Goal: Task Accomplishment & Management: Manage account settings

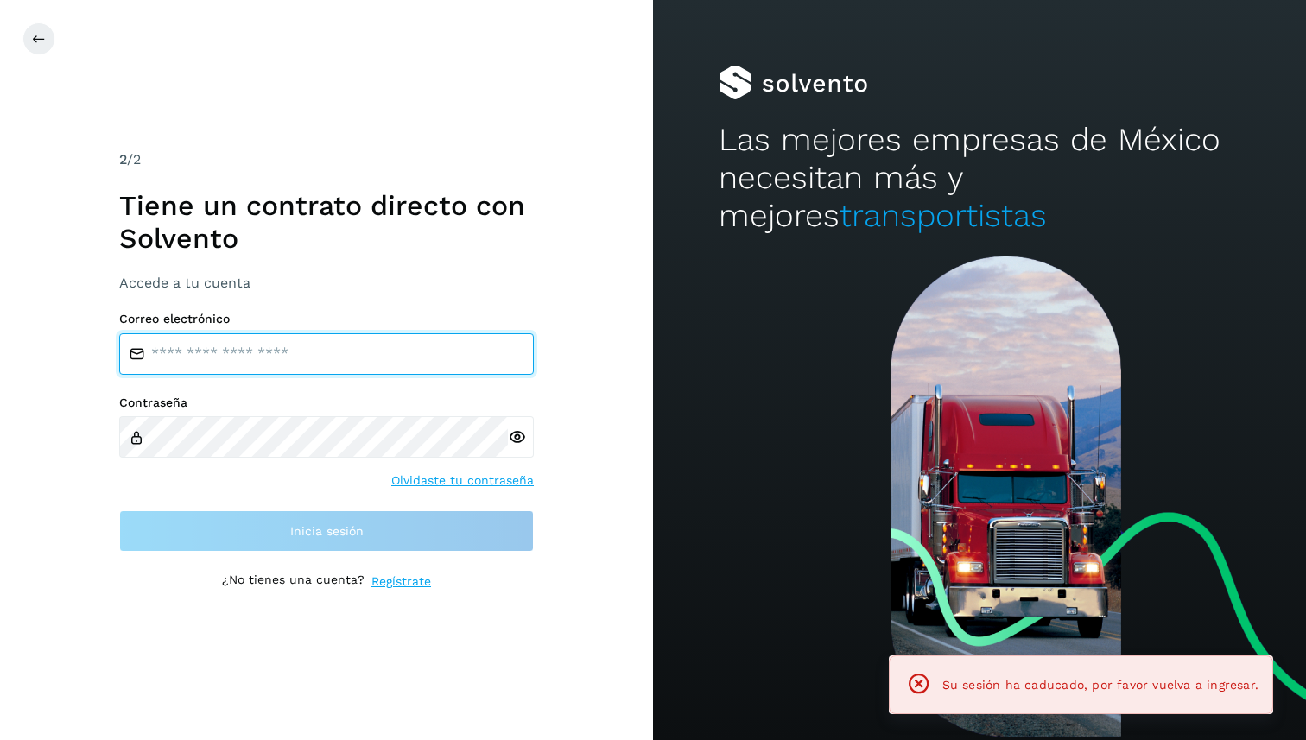
click at [224, 335] on input "email" at bounding box center [326, 353] width 415 height 41
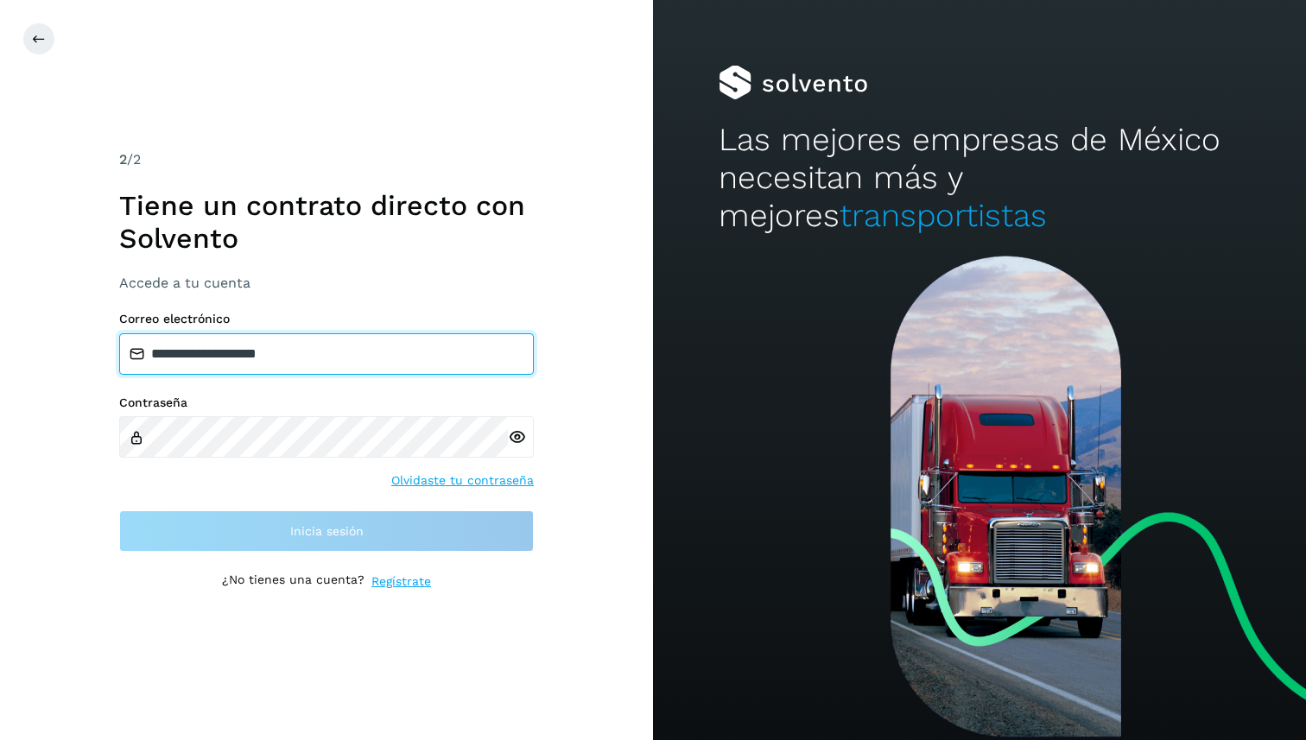
type input "**********"
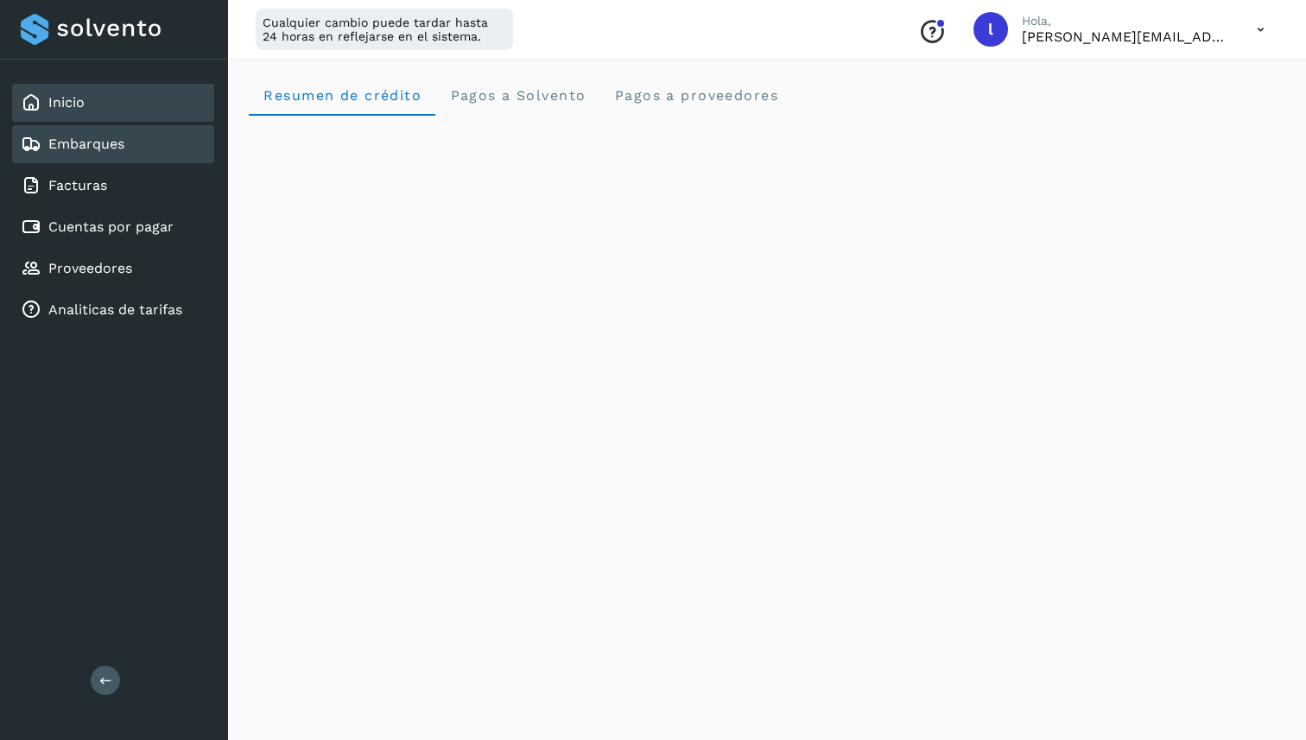
click at [145, 144] on div "Embarques" at bounding box center [113, 144] width 202 height 38
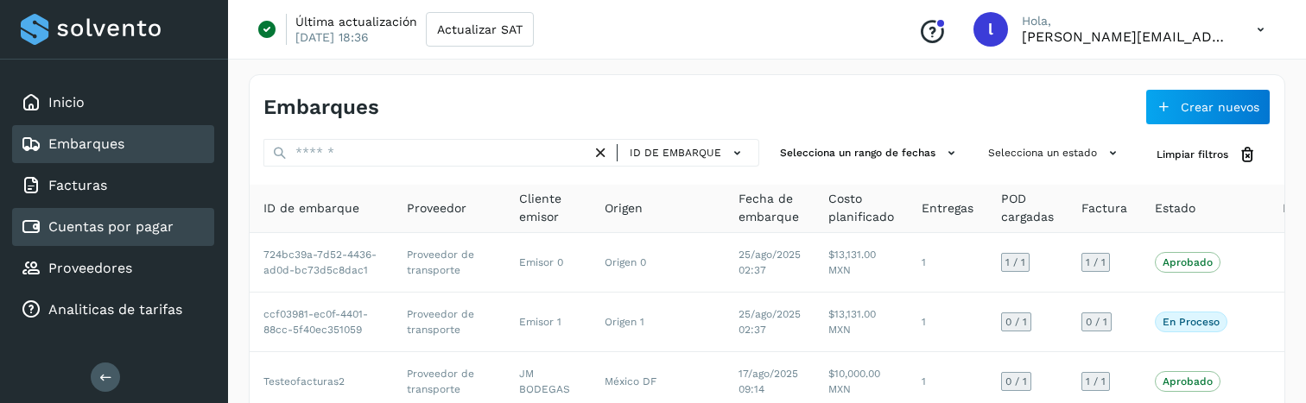
click at [128, 214] on div "Cuentas por pagar" at bounding box center [113, 227] width 202 height 38
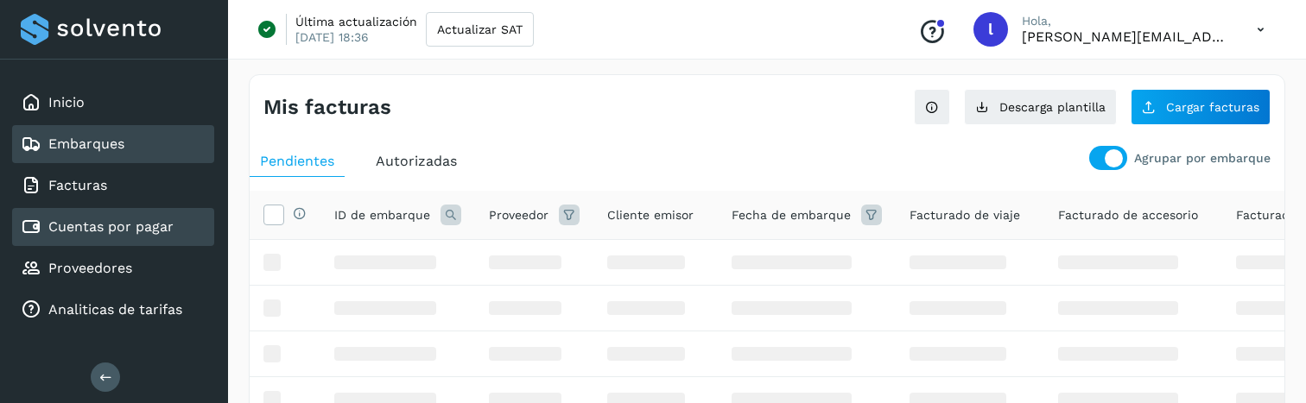
click at [143, 145] on div "Embarques" at bounding box center [113, 144] width 202 height 38
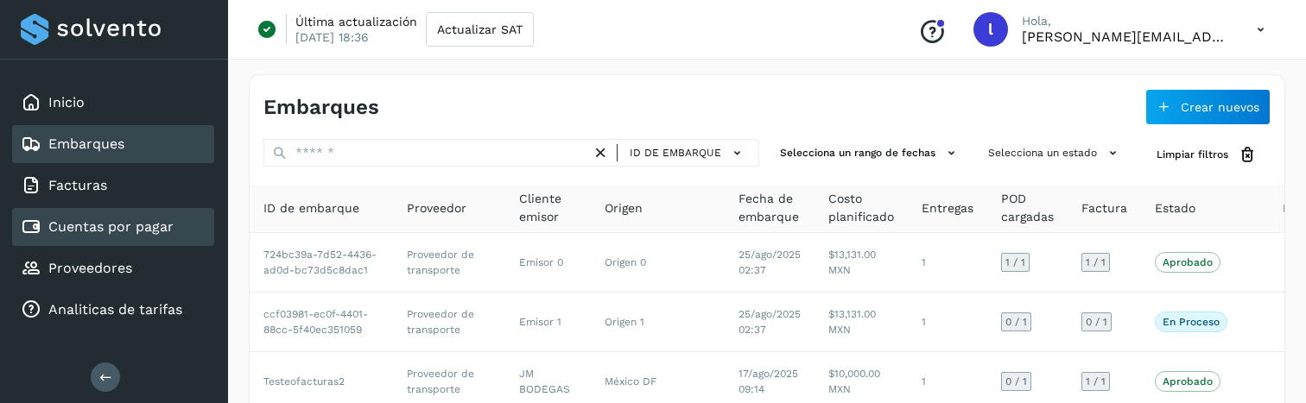
click at [147, 235] on div "Cuentas por pagar" at bounding box center [97, 227] width 153 height 21
click at [145, 149] on div "Embarques" at bounding box center [113, 144] width 202 height 38
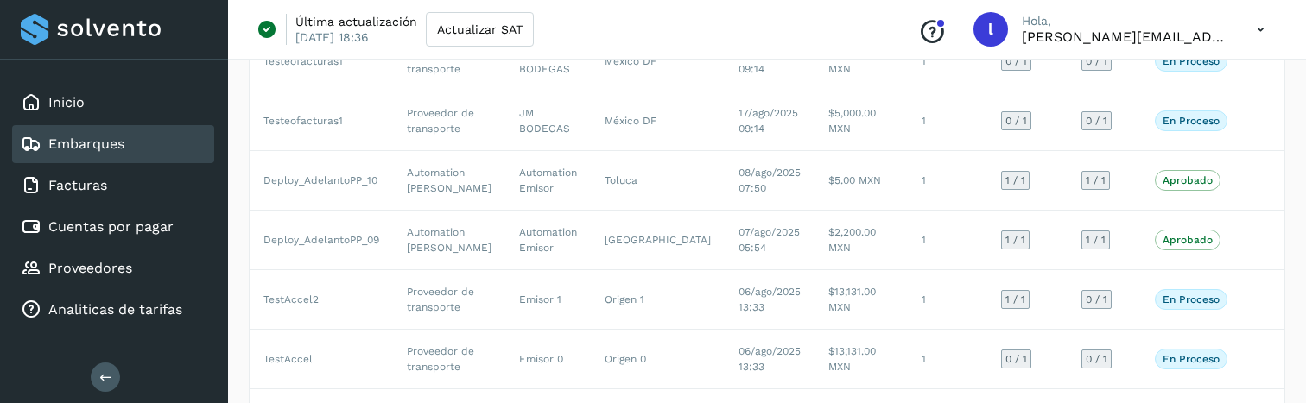
scroll to position [617, 0]
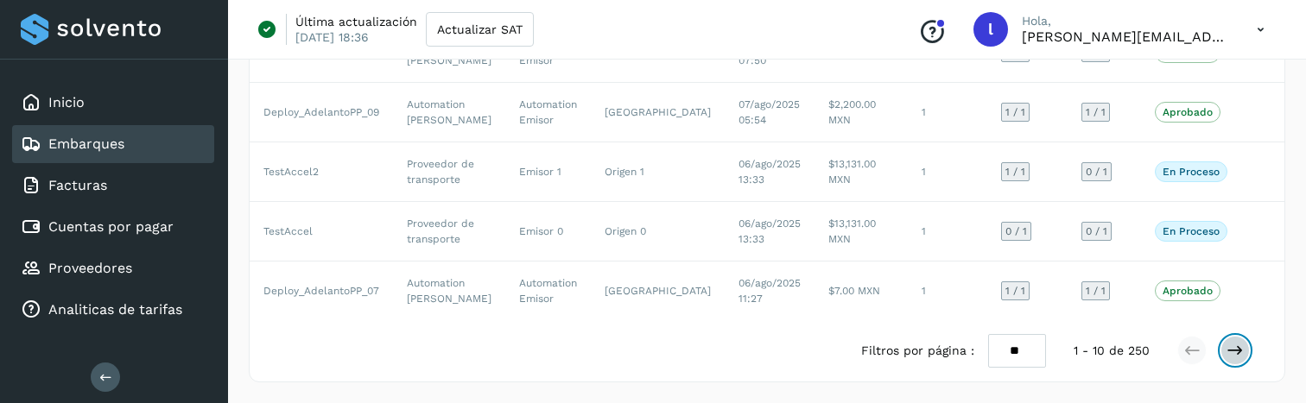
click at [1235, 346] on icon at bounding box center [1235, 350] width 17 height 17
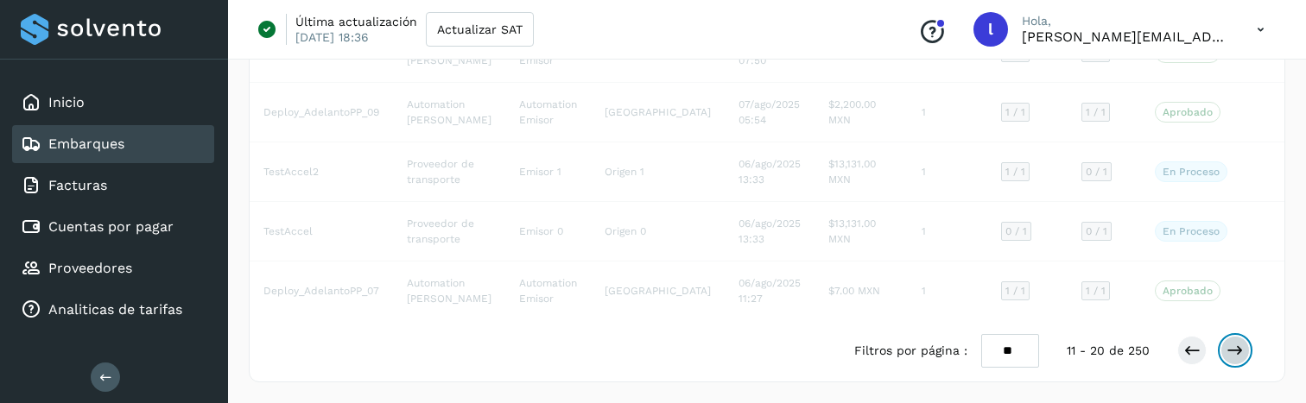
scroll to position [555, 0]
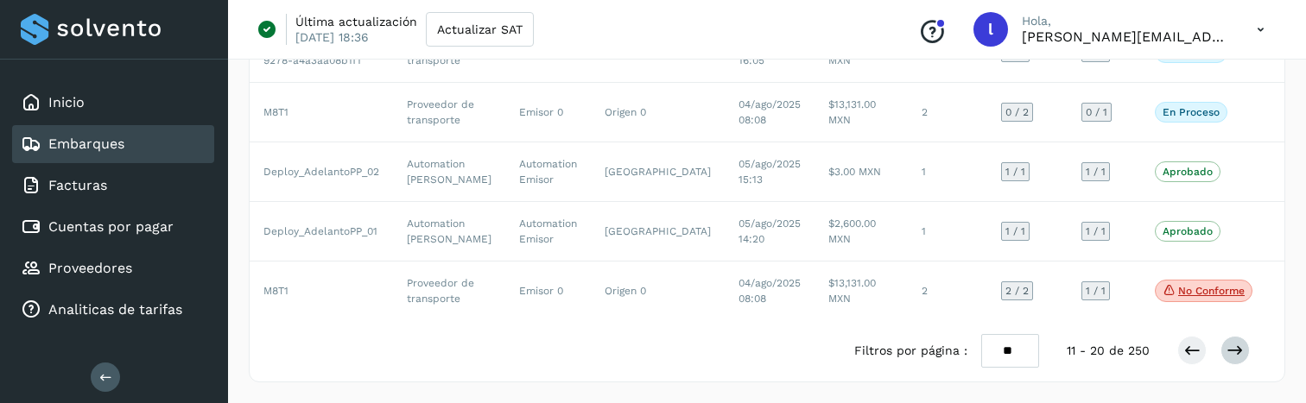
click at [1235, 346] on div "Filtros por página : ** ** ** 11 - 20 de 250" at bounding box center [767, 351] width 1035 height 61
click at [1232, 359] on icon at bounding box center [1235, 350] width 17 height 17
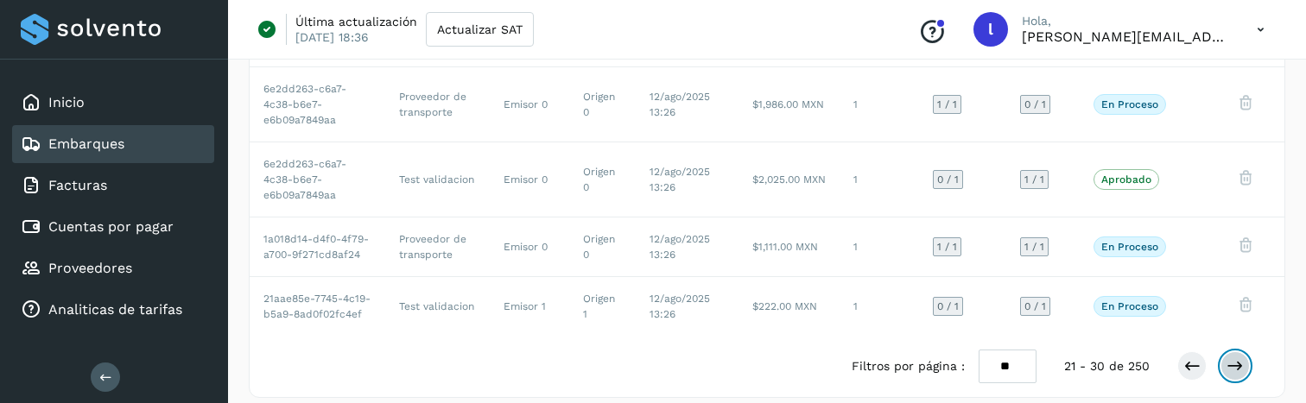
click at [1232, 359] on icon at bounding box center [1235, 366] width 17 height 17
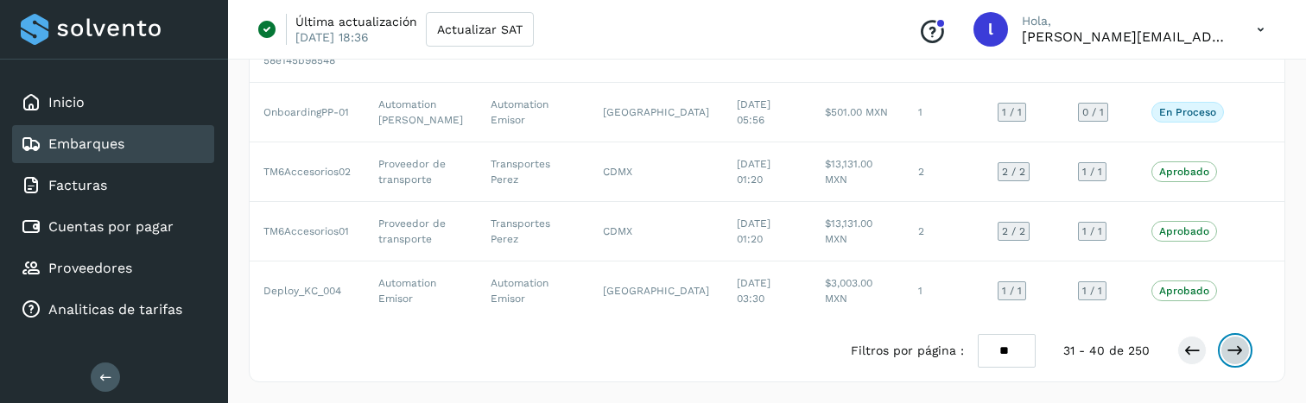
click at [1232, 359] on icon at bounding box center [1235, 350] width 17 height 17
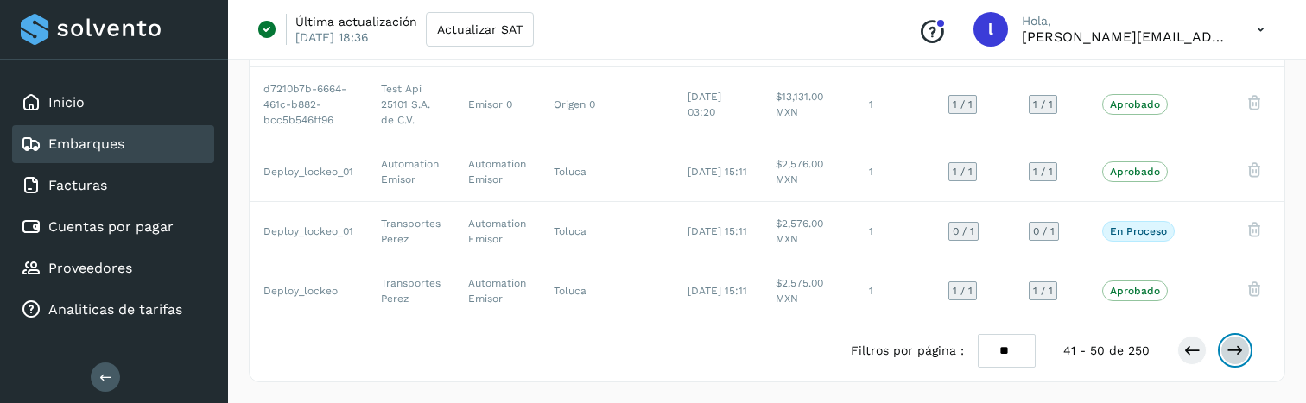
click at [1232, 359] on icon at bounding box center [1235, 350] width 17 height 17
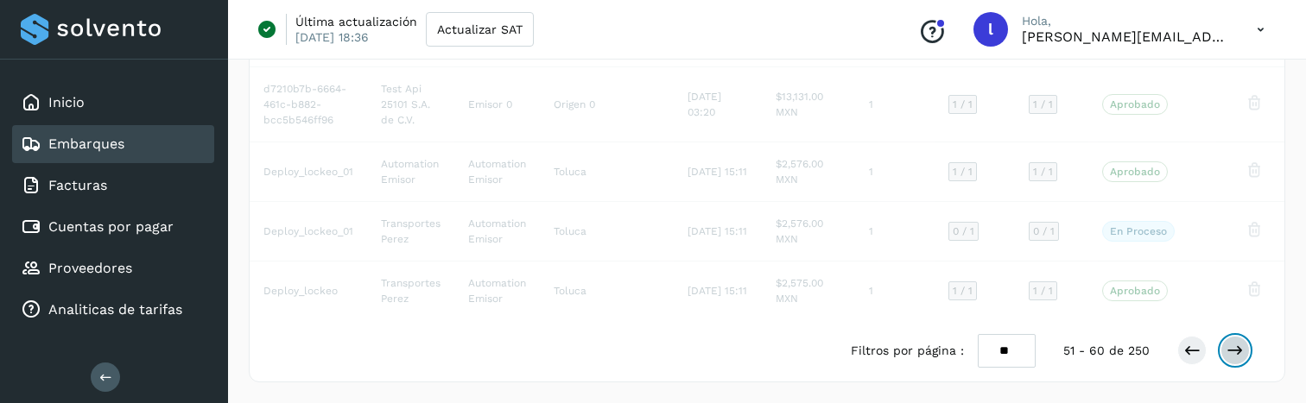
scroll to position [601, 0]
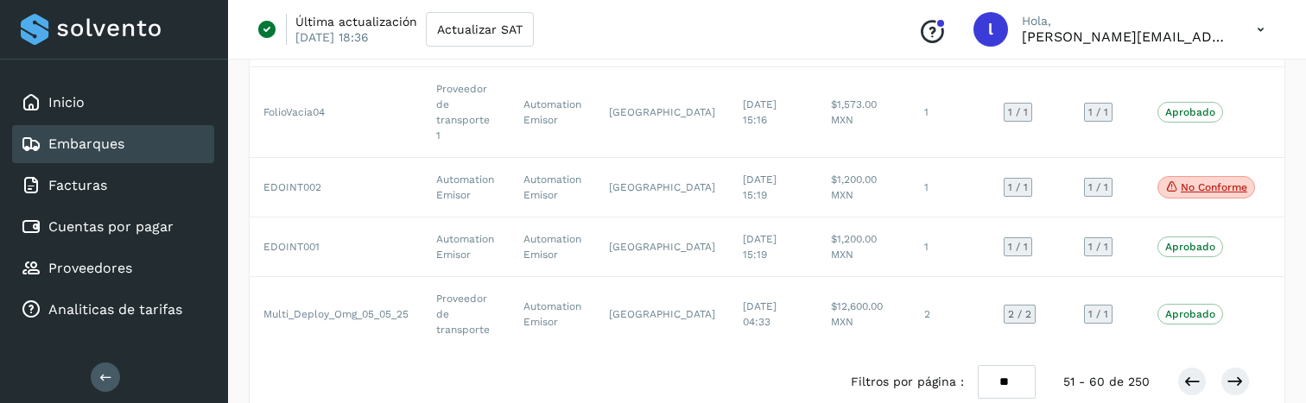
click at [1204, 372] on div at bounding box center [1214, 381] width 73 height 29
click at [1202, 377] on button at bounding box center [1192, 381] width 29 height 29
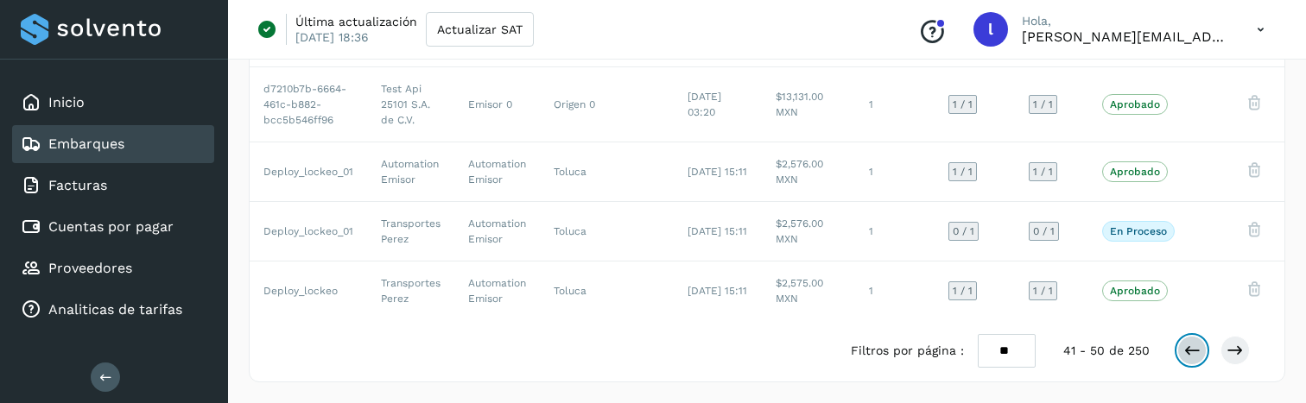
scroll to position [555, 0]
click at [1202, 377] on div "Filtros por página : ** ** ** 41 - 50 de 250" at bounding box center [767, 351] width 1035 height 61
click at [1202, 367] on div "Filtros por página : ** ** ** 41 - 50 de 250" at bounding box center [767, 351] width 1035 height 61
click at [1202, 359] on button at bounding box center [1192, 350] width 29 height 29
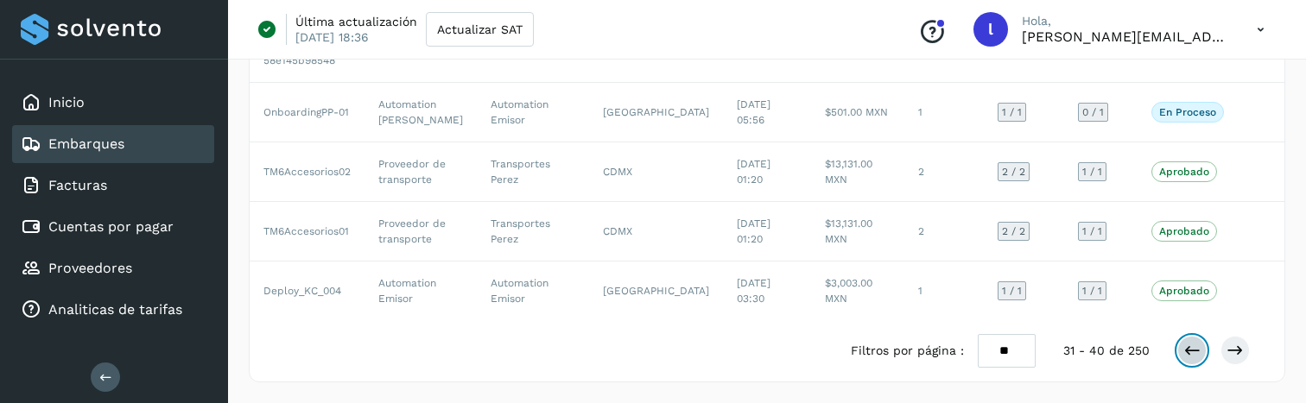
click at [1202, 359] on button at bounding box center [1192, 350] width 29 height 29
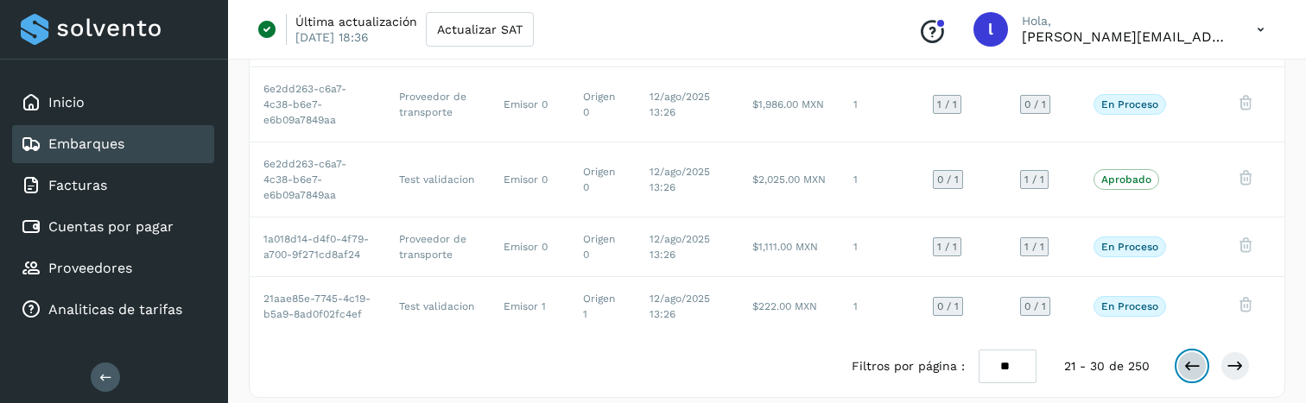
click at [1202, 359] on button at bounding box center [1192, 366] width 29 height 29
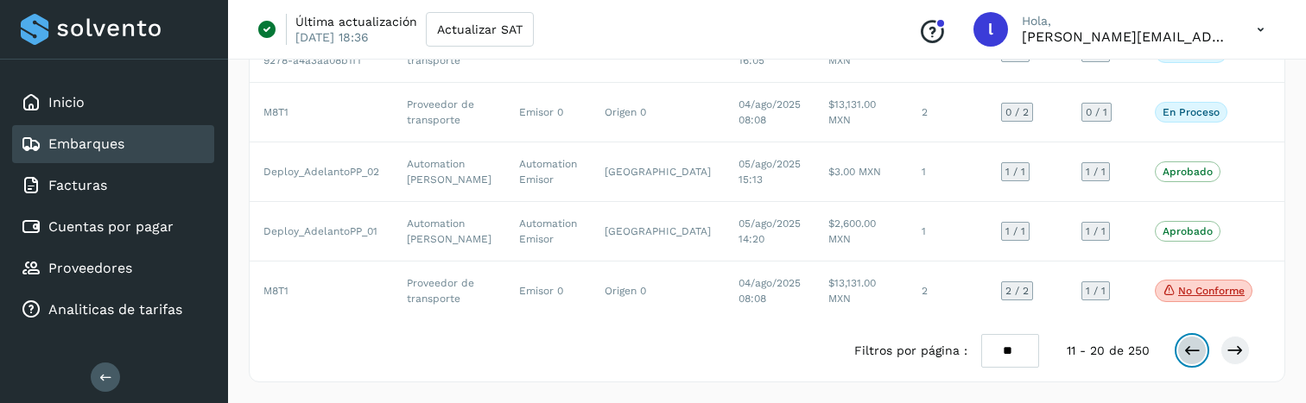
click at [1202, 359] on button at bounding box center [1192, 350] width 29 height 29
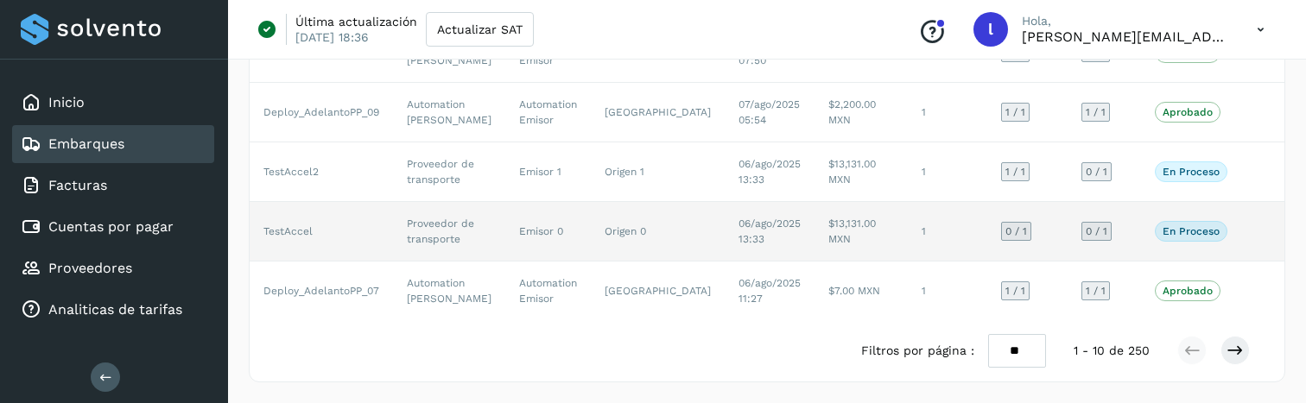
scroll to position [0, 0]
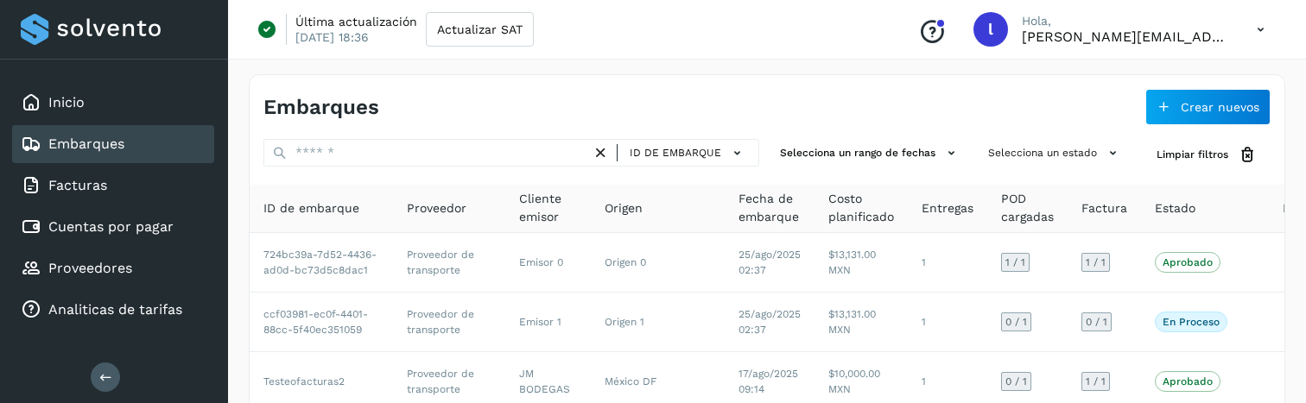
click at [1193, 29] on p "leonardo@solvento.mx" at bounding box center [1125, 37] width 207 height 16
click at [1251, 28] on icon at bounding box center [1260, 29] width 35 height 35
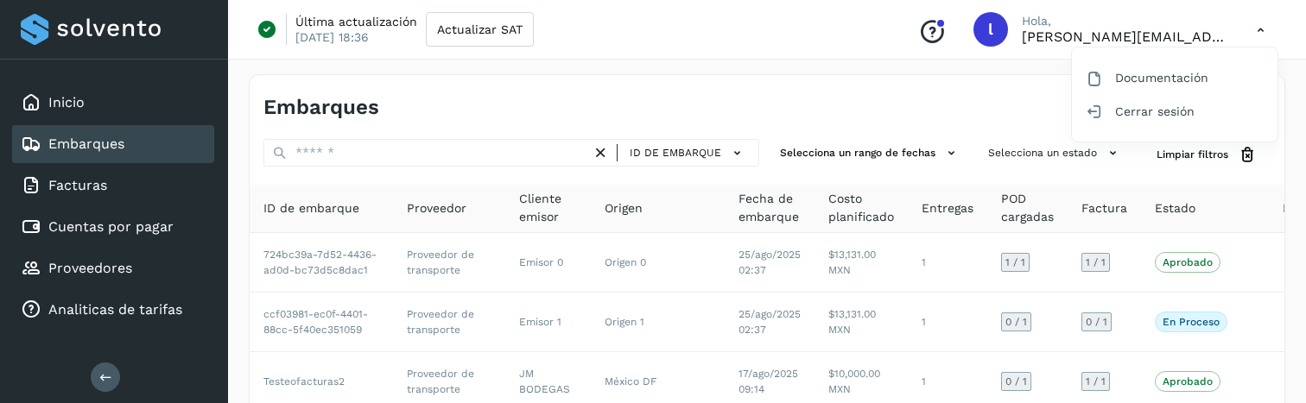
click at [1251, 28] on div at bounding box center [653, 201] width 1306 height 403
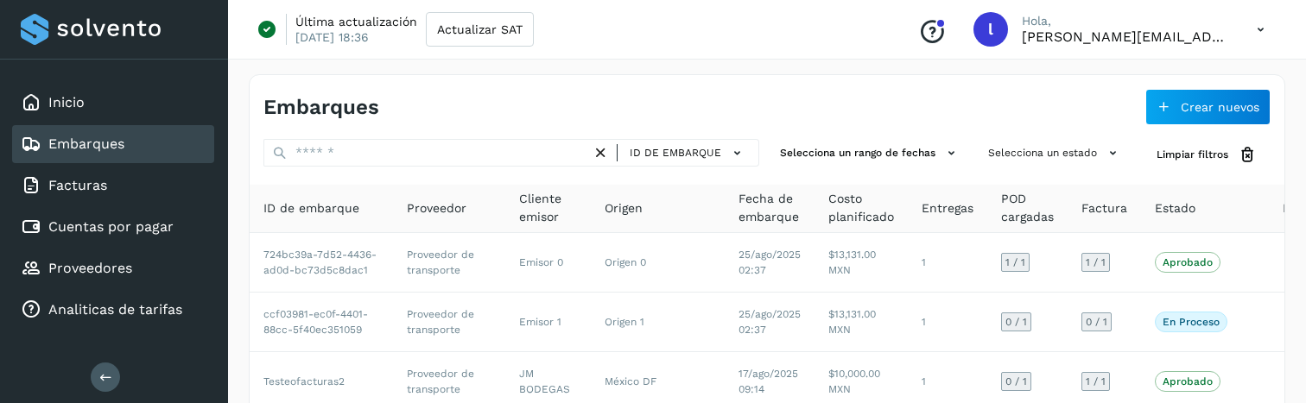
click at [1250, 28] on icon at bounding box center [1260, 29] width 35 height 35
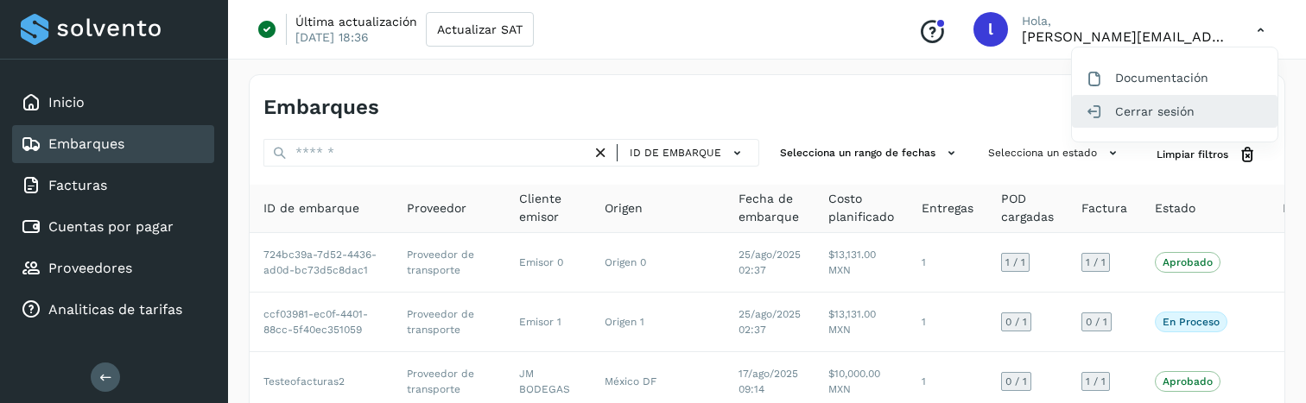
click at [1137, 114] on div "Cerrar sesión" at bounding box center [1175, 111] width 206 height 33
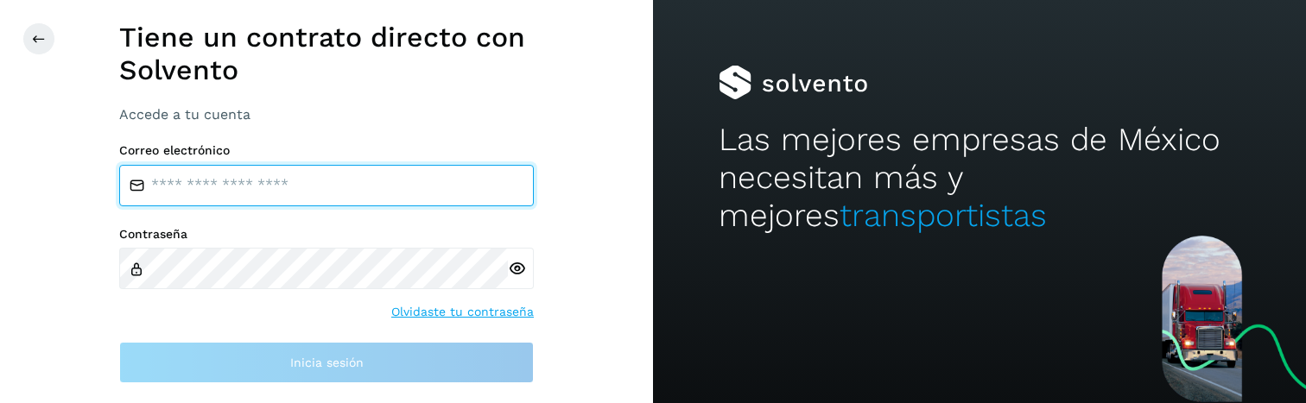
click at [423, 177] on input "email" at bounding box center [326, 185] width 415 height 41
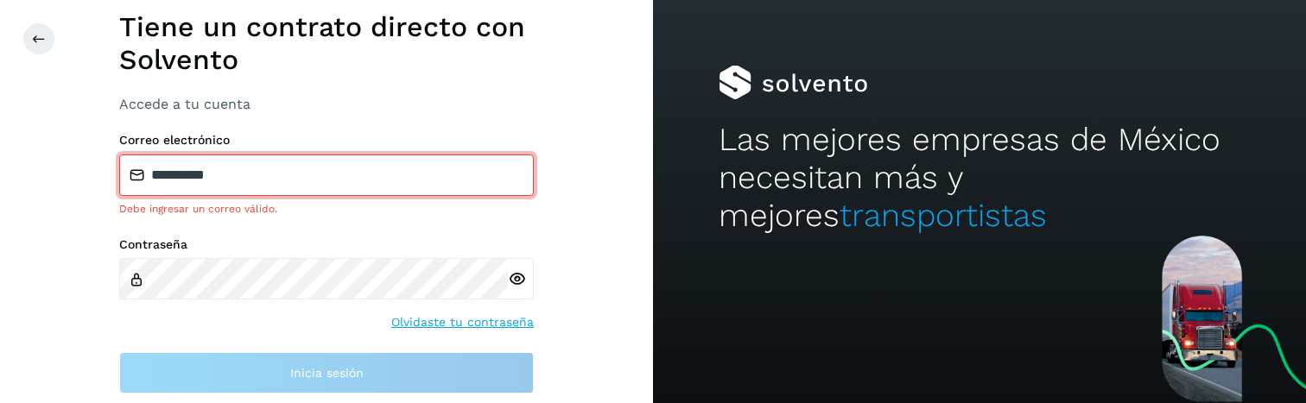
type input "**********"
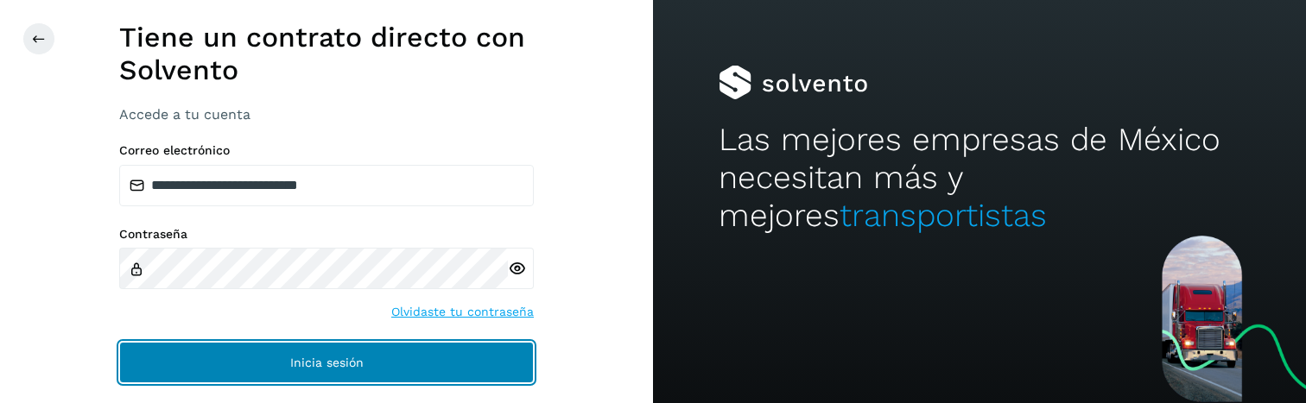
click at [289, 351] on button "Inicia sesión" at bounding box center [326, 362] width 415 height 41
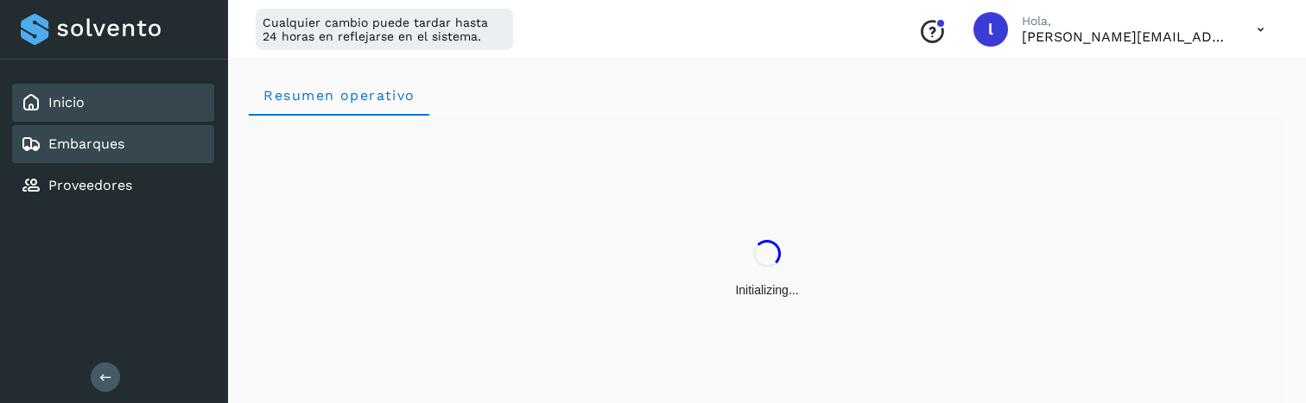
click at [156, 129] on div "Embarques" at bounding box center [113, 144] width 202 height 38
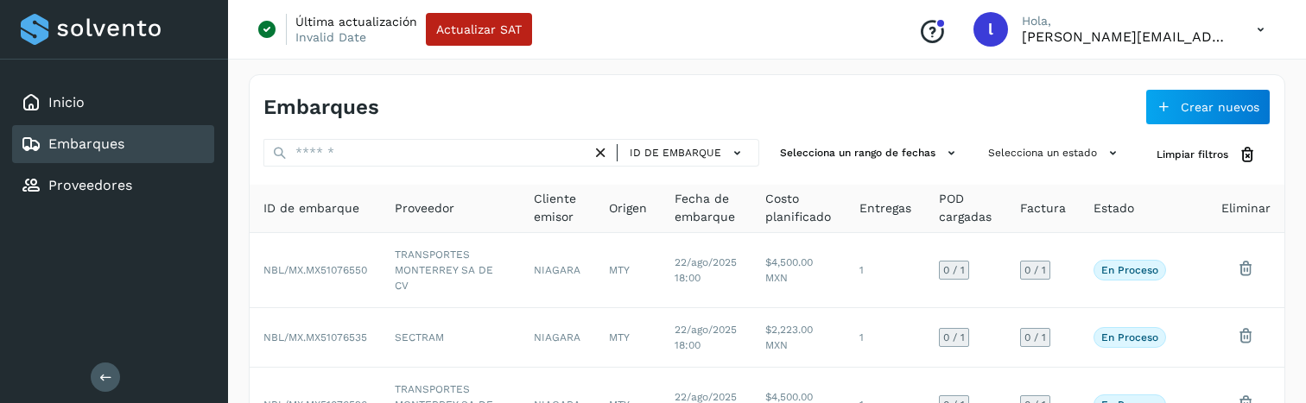
scroll to position [586, 0]
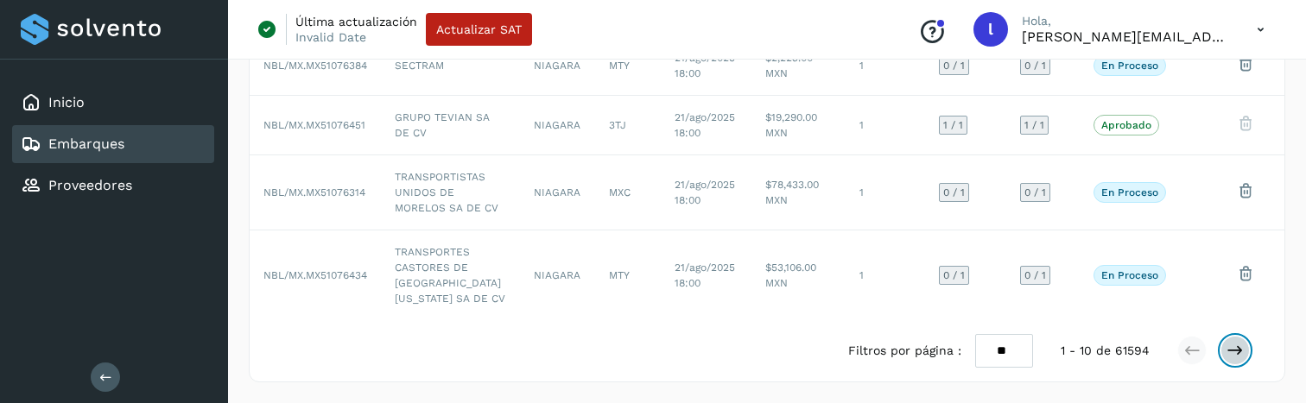
click at [1223, 353] on button at bounding box center [1235, 350] width 29 height 29
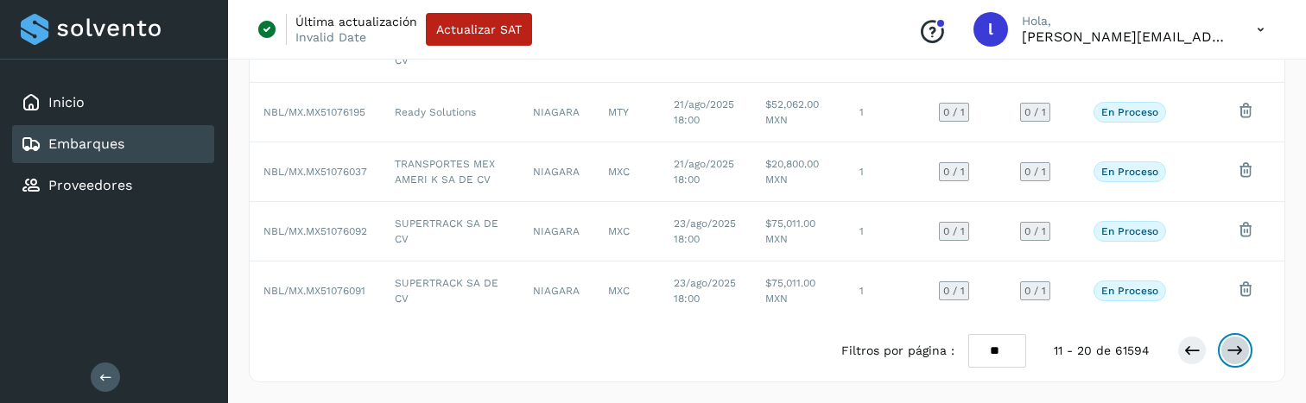
click at [1224, 353] on button at bounding box center [1235, 350] width 29 height 29
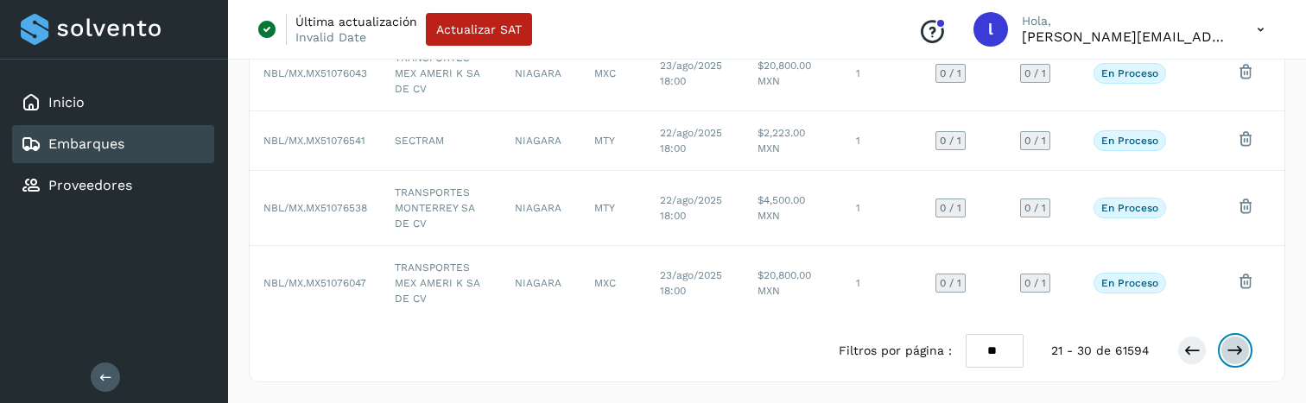
click at [1224, 353] on button at bounding box center [1235, 350] width 29 height 29
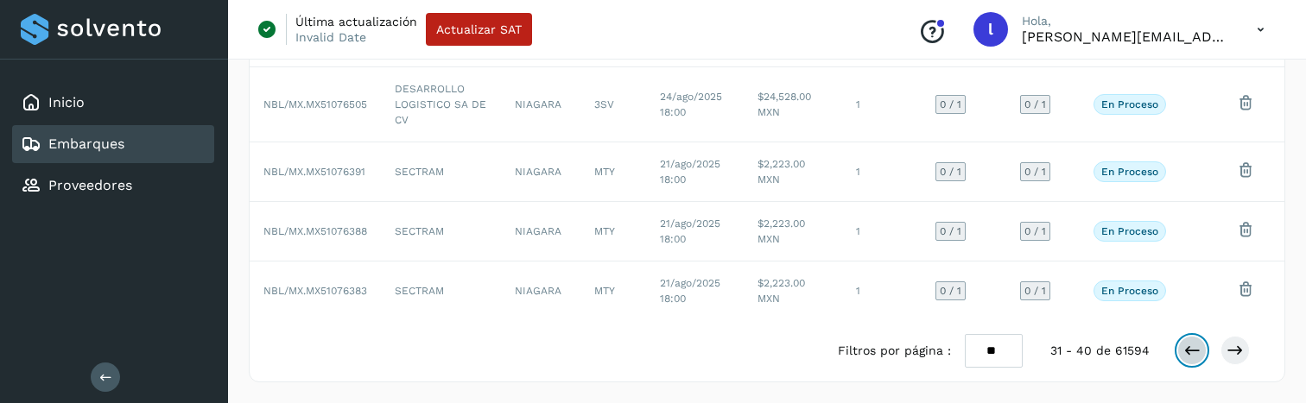
click at [1186, 361] on button at bounding box center [1192, 350] width 29 height 29
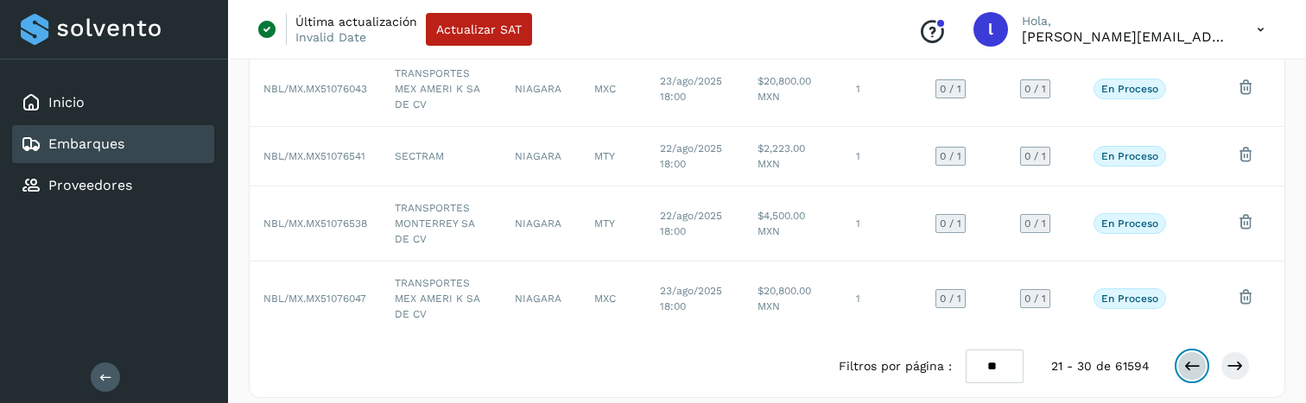
click at [1186, 361] on icon at bounding box center [1192, 366] width 17 height 17
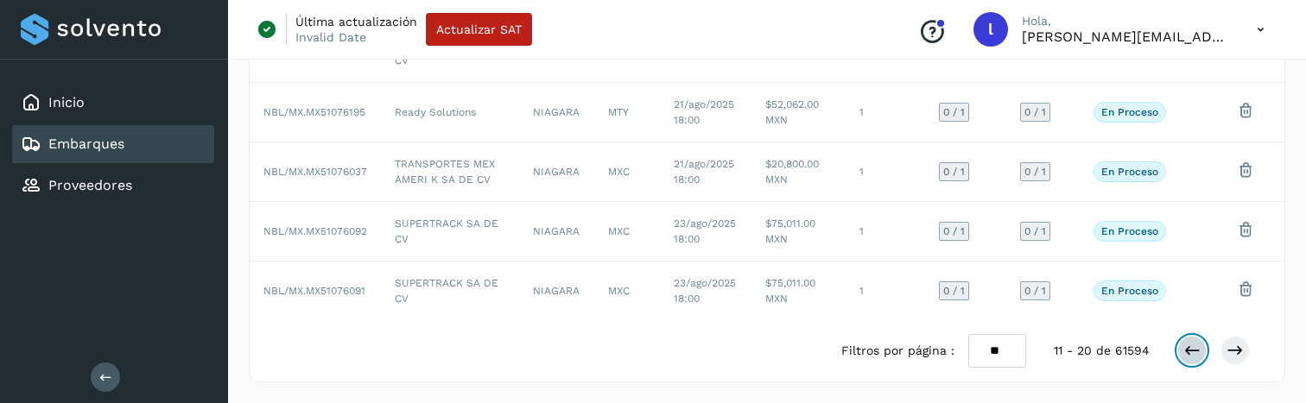
click at [1186, 361] on button at bounding box center [1192, 350] width 29 height 29
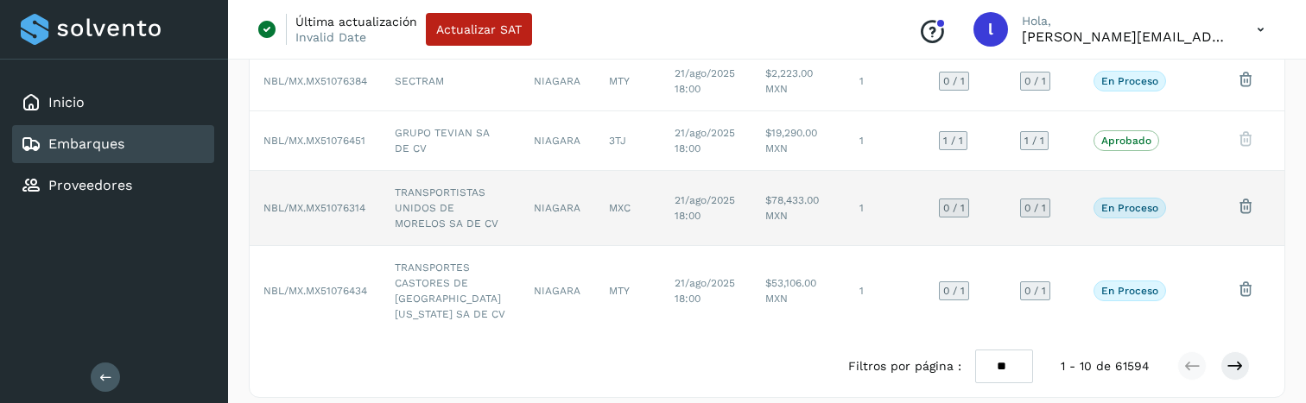
scroll to position [0, 0]
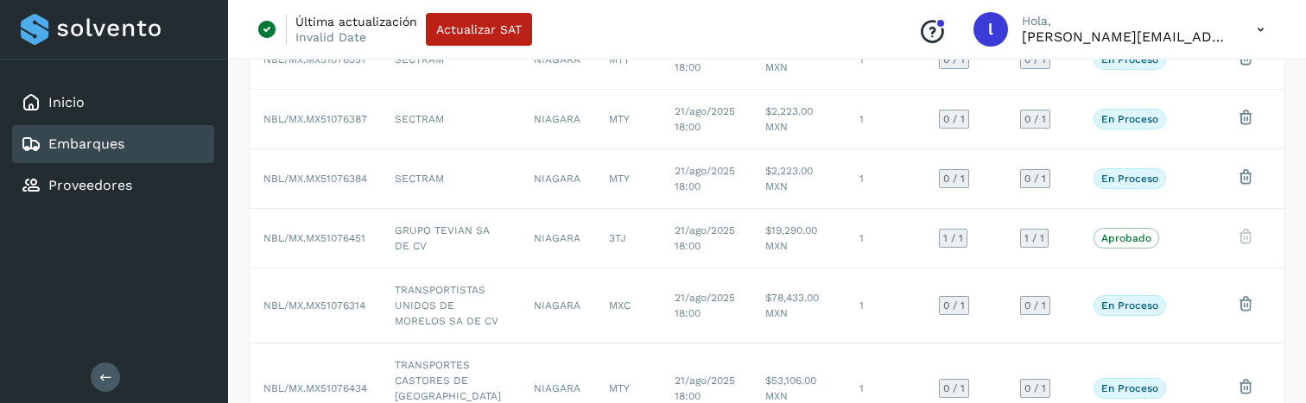
scroll to position [586, 0]
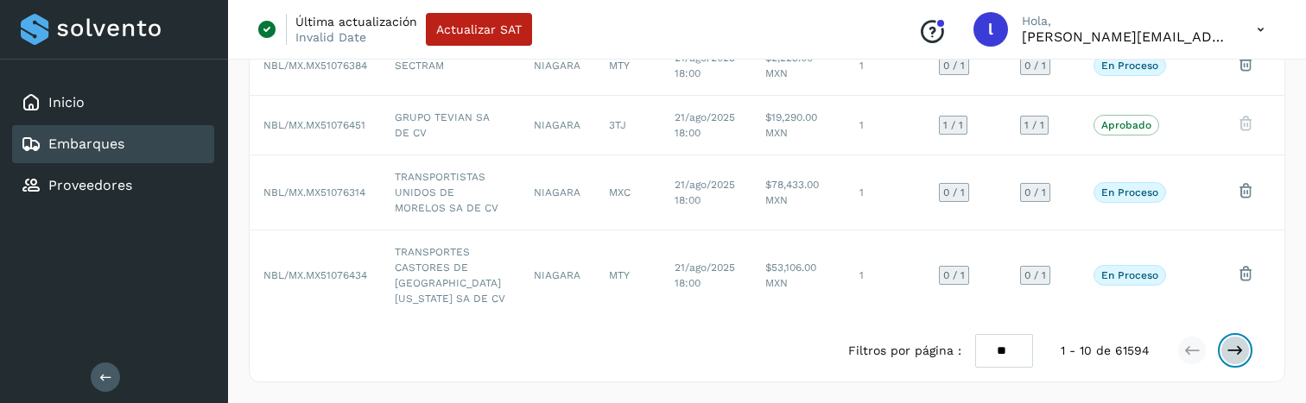
click at [1230, 338] on button at bounding box center [1235, 350] width 29 height 29
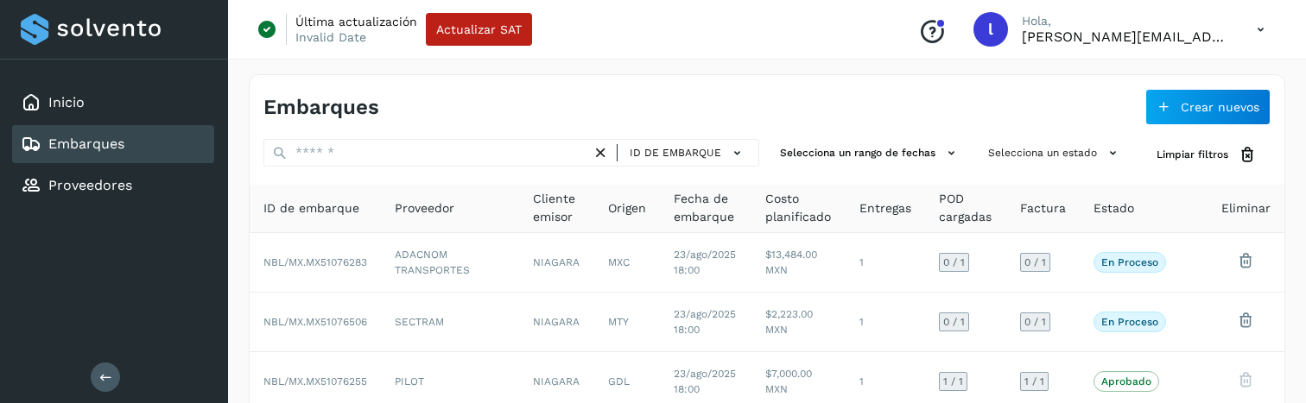
scroll to position [570, 0]
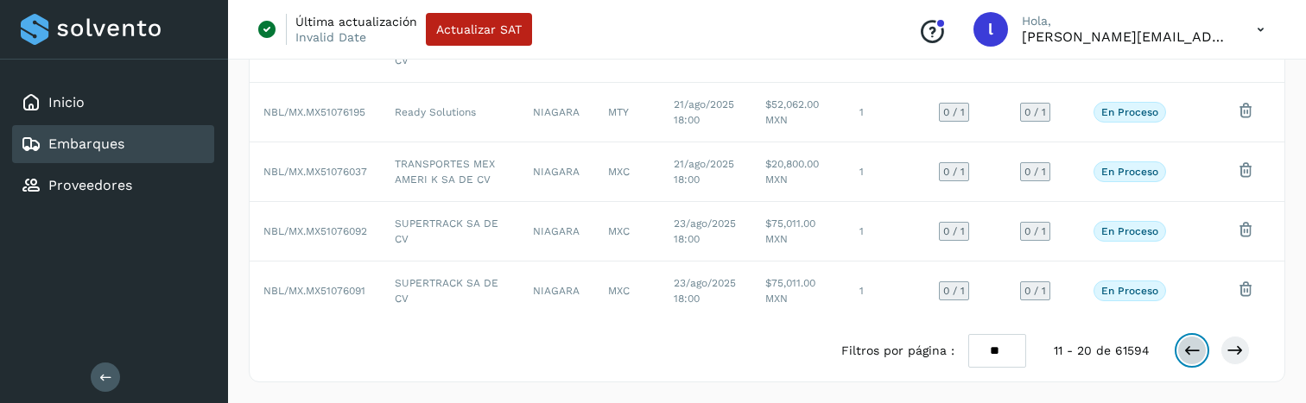
click at [1189, 346] on icon at bounding box center [1192, 350] width 17 height 17
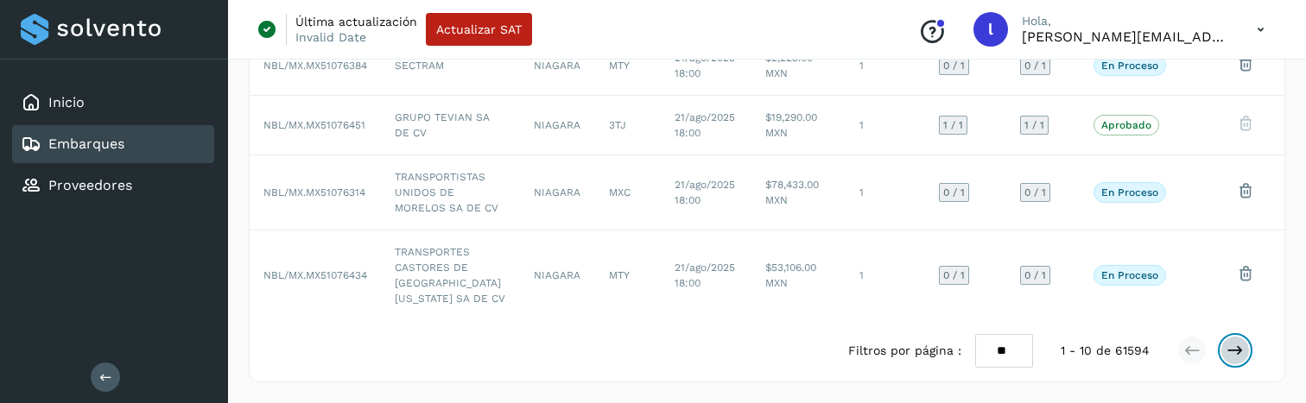
click at [1242, 349] on icon at bounding box center [1235, 350] width 17 height 17
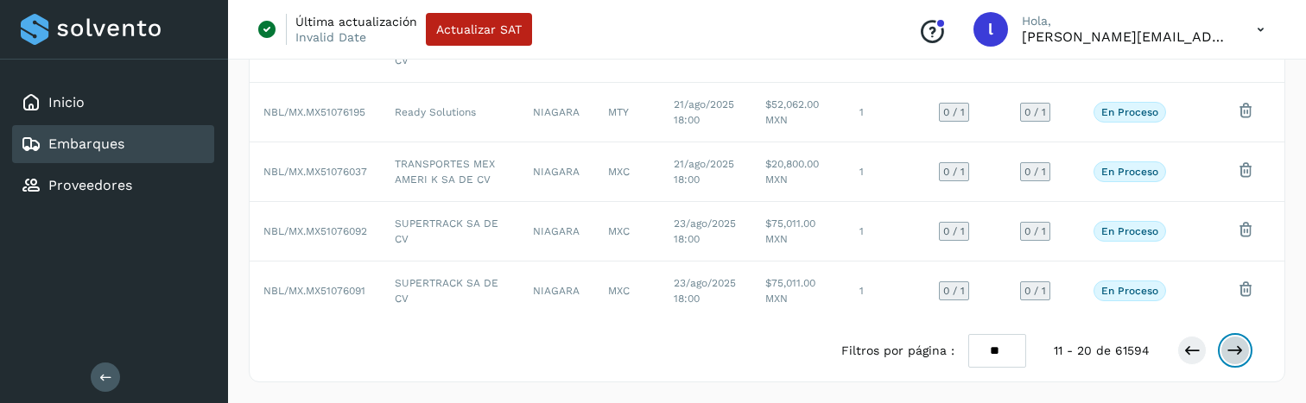
click at [1242, 349] on icon at bounding box center [1235, 350] width 17 height 17
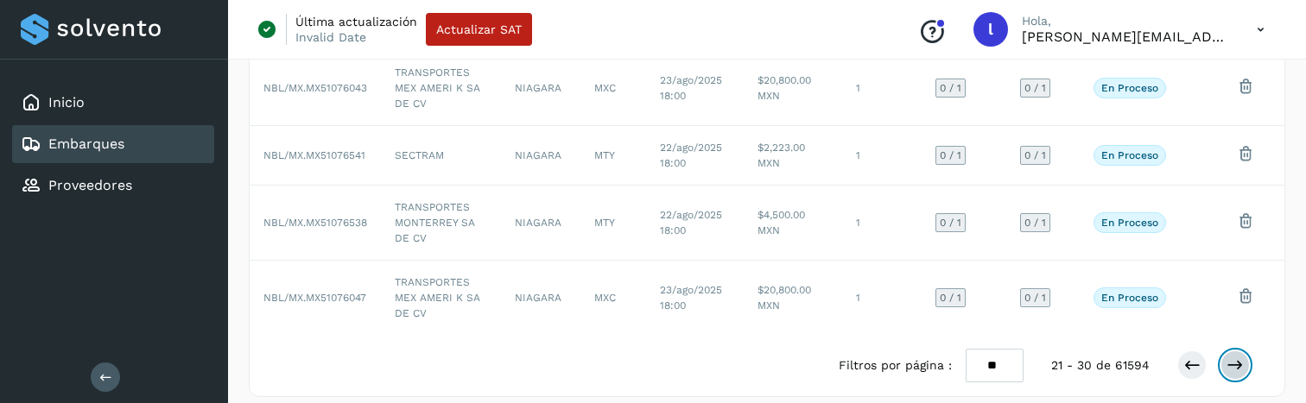
scroll to position [586, 0]
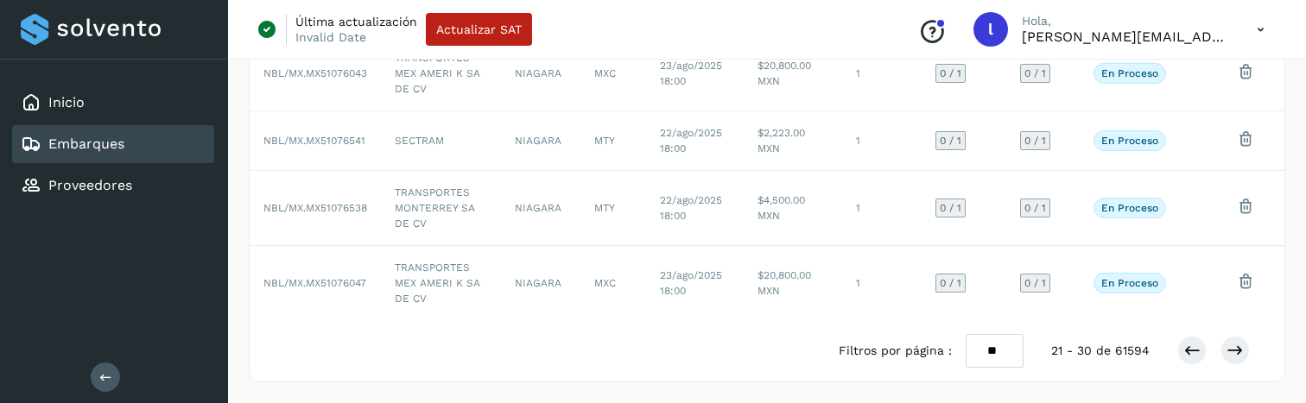
click at [1267, 22] on icon at bounding box center [1260, 29] width 35 height 35
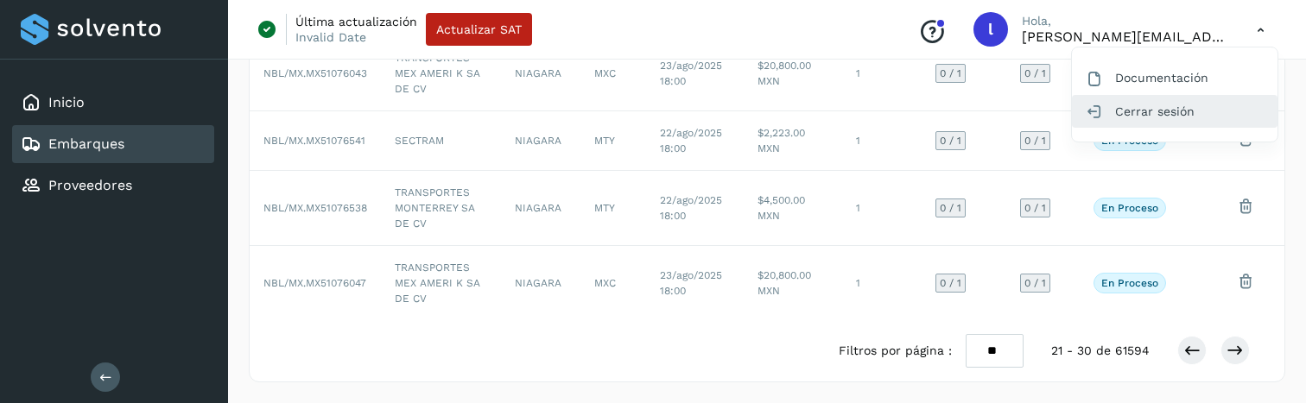
click at [1123, 108] on div "Cerrar sesión" at bounding box center [1175, 111] width 206 height 33
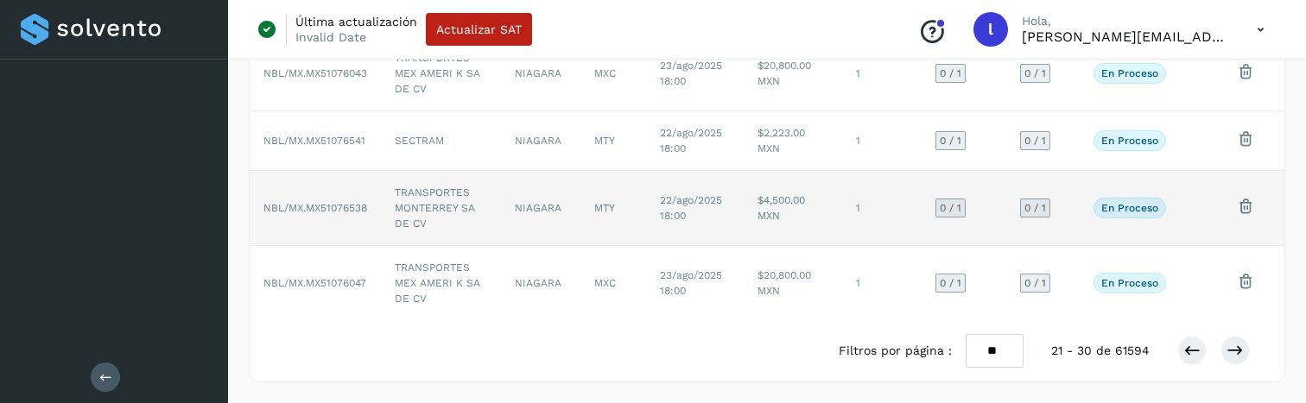
scroll to position [19, 0]
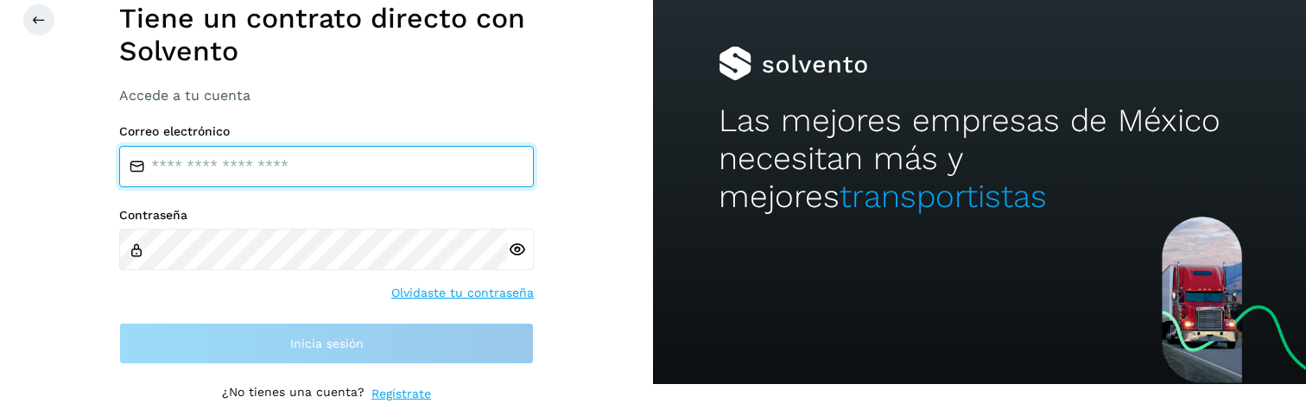
click at [335, 179] on input "email" at bounding box center [326, 166] width 415 height 41
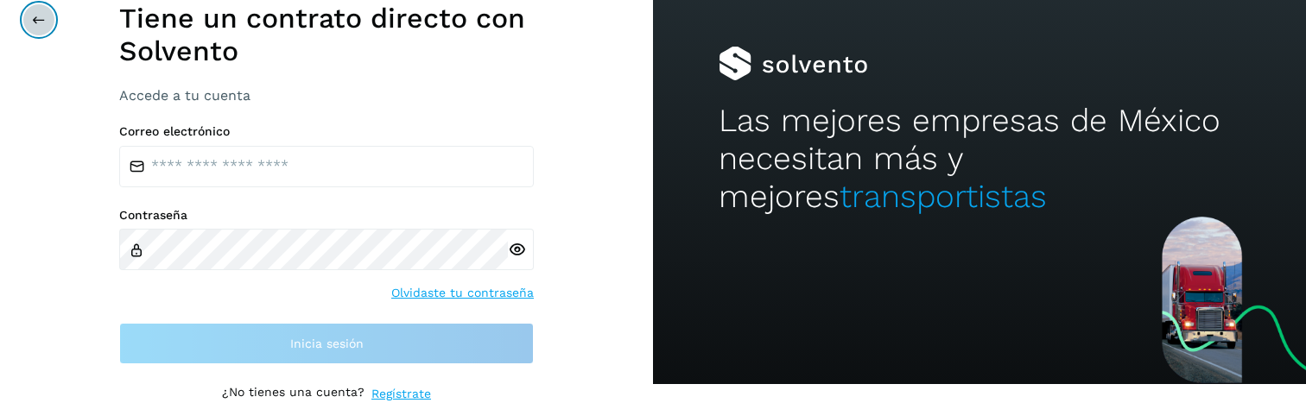
click at [36, 21] on icon at bounding box center [39, 20] width 14 height 14
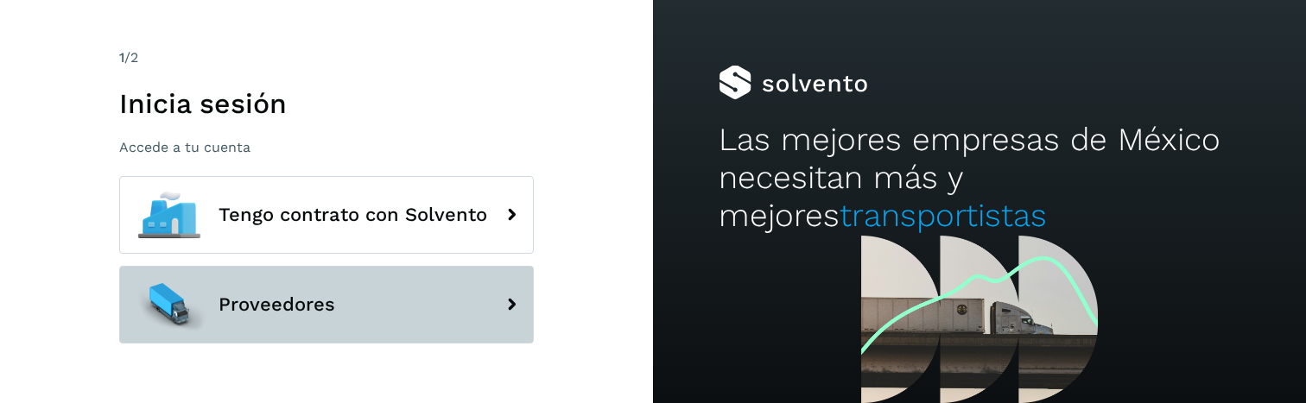
click at [243, 282] on button "Proveedores" at bounding box center [326, 305] width 415 height 78
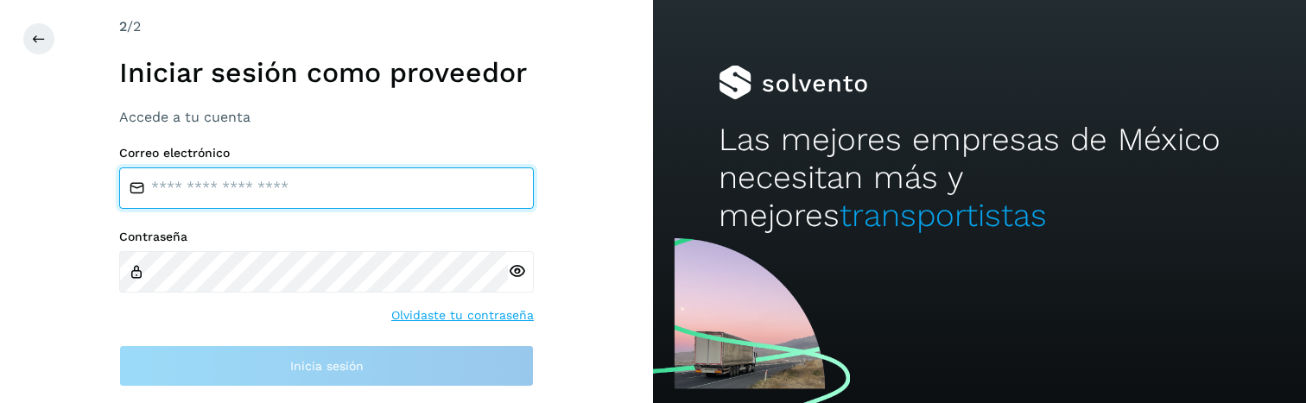
click at [285, 197] on input "email" at bounding box center [326, 188] width 415 height 41
type input "**********"
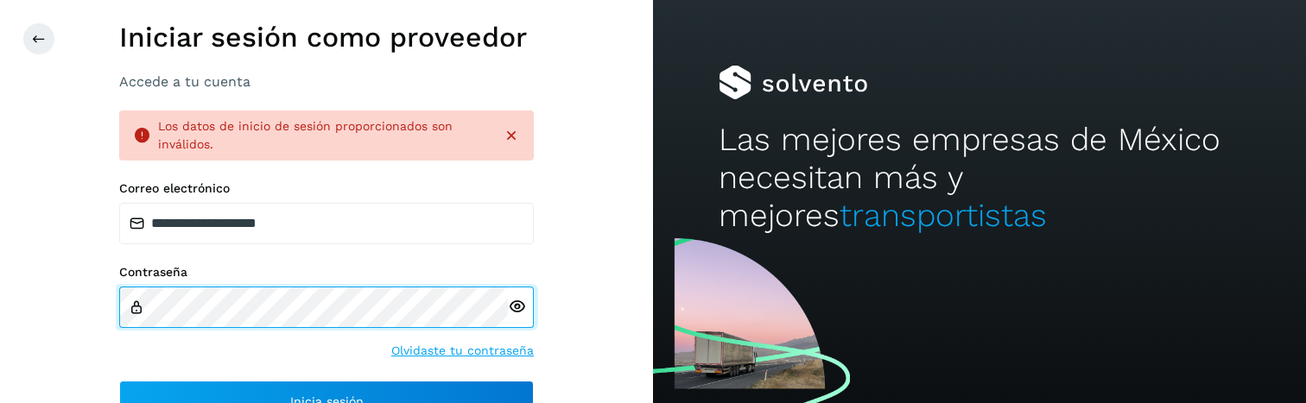
click at [0, 215] on div "**********" at bounding box center [326, 201] width 653 height 403
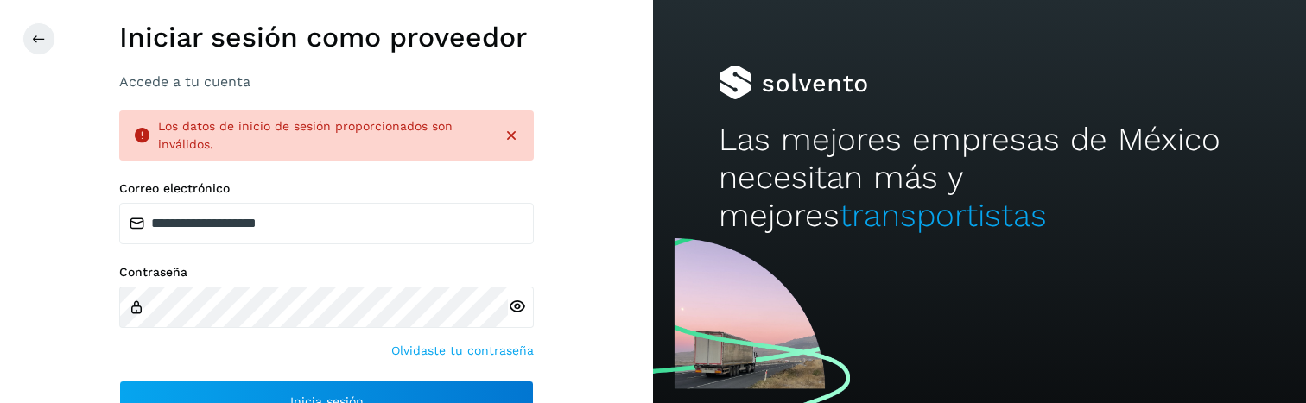
click at [140, 378] on div "**********" at bounding box center [326, 301] width 415 height 241
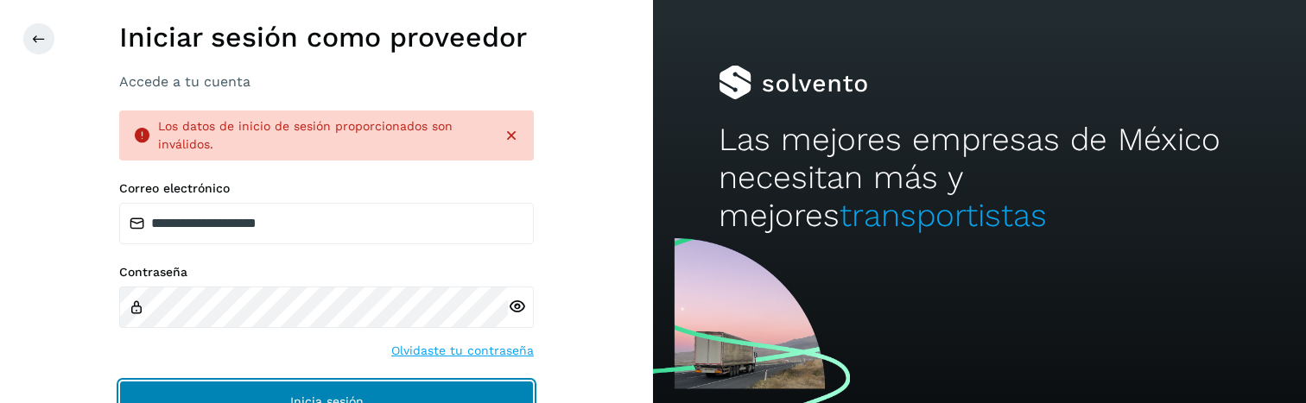
click at [140, 386] on button "Inicia sesión" at bounding box center [326, 401] width 415 height 41
